Goal: Transaction & Acquisition: Purchase product/service

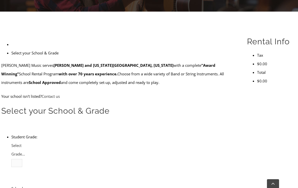
scroll to position [125, 0]
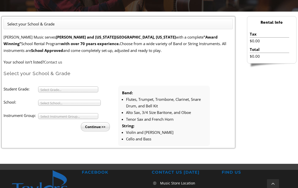
click at [82, 87] on span "Select Grade..." at bounding box center [65, 90] width 51 height 6
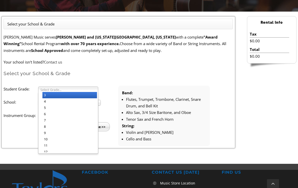
scroll to position [125, 0]
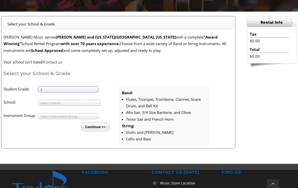
click at [85, 102] on span "Select School..." at bounding box center [66, 103] width 53 height 6
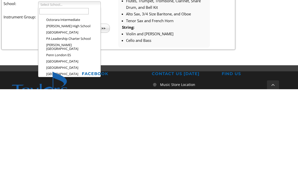
scroll to position [597, 0]
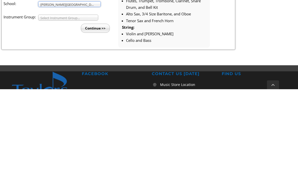
click at [83, 114] on span "Select Instrument Group..." at bounding box center [65, 117] width 51 height 6
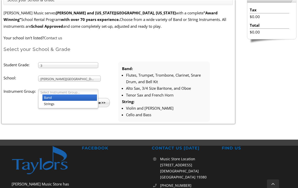
scroll to position [149, 0]
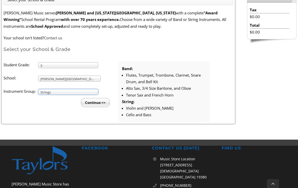
click at [102, 100] on input "Continue >>" at bounding box center [95, 102] width 29 height 9
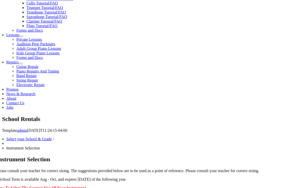
scroll to position [213, 0]
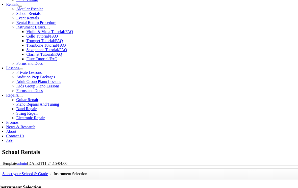
scroll to position [187, 0]
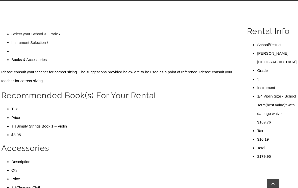
scroll to position [135, 0]
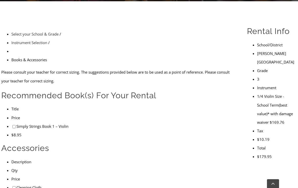
click at [12, 186] on input"] "checkbox" at bounding box center [13, 187] width 3 height 3
checkbox input"] "true"
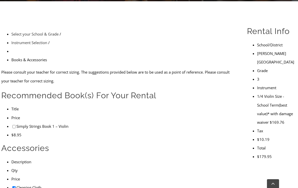
scroll to position [143, 0]
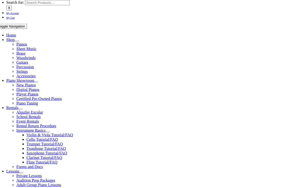
scroll to position [77, 0]
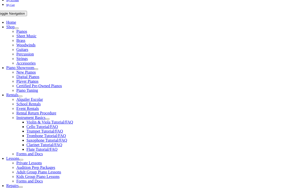
type input "1"
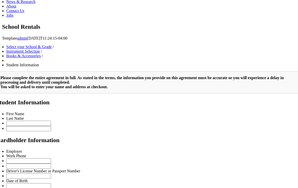
scroll to position [35, 0]
select select "1"
type input "2"
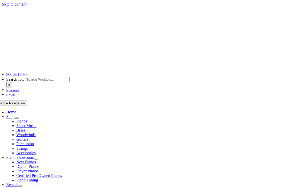
scroll to position [335, 0]
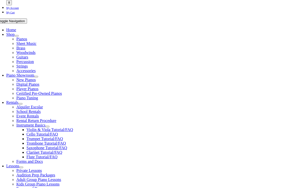
scroll to position [82, 0]
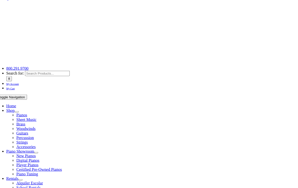
scroll to position [5, 0]
